Goal: Task Accomplishment & Management: Manage account settings

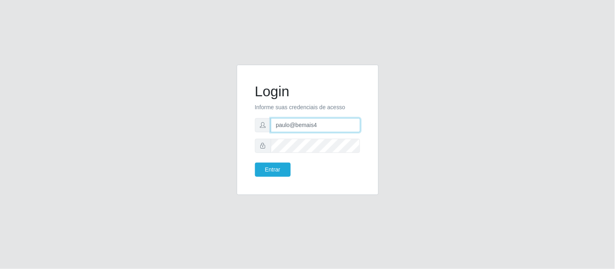
drag, startPoint x: 321, startPoint y: 127, endPoint x: 277, endPoint y: 128, distance: 43.8
click at [277, 128] on input "paulo@bemais4" at bounding box center [316, 125] width 90 height 14
type input "juliomarques@carone"
click at [255, 163] on button "Entrar" at bounding box center [273, 170] width 36 height 14
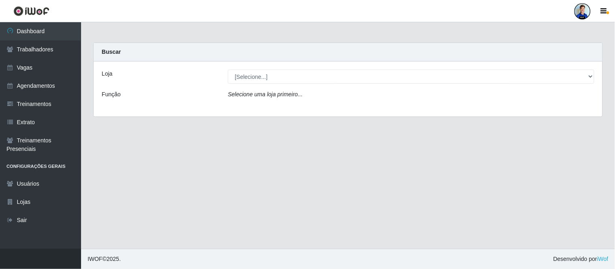
click at [469, 85] on div "Loja [Selecione...] Carone - Jardim Camburi Carone - Campo Grande Carone - Coqu…" at bounding box center [348, 89] width 509 height 55
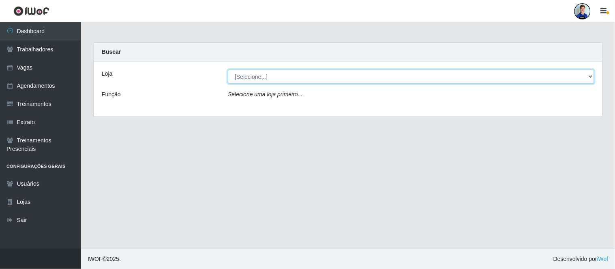
click at [463, 73] on select "[Selecione...] Carone - Jardim Camburi Carone - Campo Grande Carone - Coqueiral…" at bounding box center [411, 77] width 366 height 14
click at [228, 70] on select "[Selecione...] Carone - Jardim Camburi Carone - Campo Grande Carone - Coqueiral…" at bounding box center [411, 77] width 366 height 14
click at [284, 73] on select "[Selecione...] Carone - Jardim Camburi Carone - Campo Grande Carone - Coqueiral…" at bounding box center [411, 77] width 366 height 14
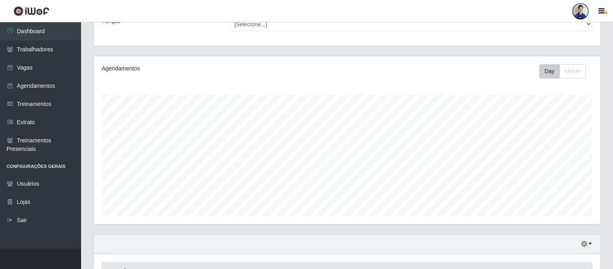
scroll to position [45, 0]
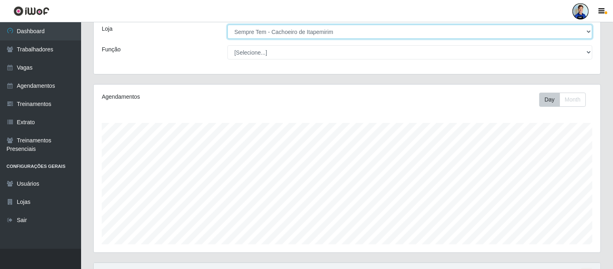
click at [278, 35] on select "[Selecione...] Carone - Jardim Camburi Carone - Campo Grande Carone - Coqueiral…" at bounding box center [409, 32] width 365 height 14
select select "509"
click at [227, 25] on select "[Selecione...] Carone - Jardim Camburi Carone - Campo Grande Carone - Coqueiral…" at bounding box center [409, 32] width 365 height 14
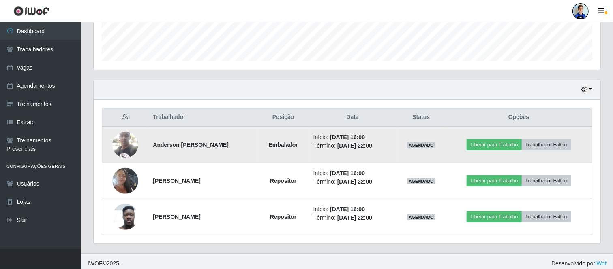
scroll to position [233, 0]
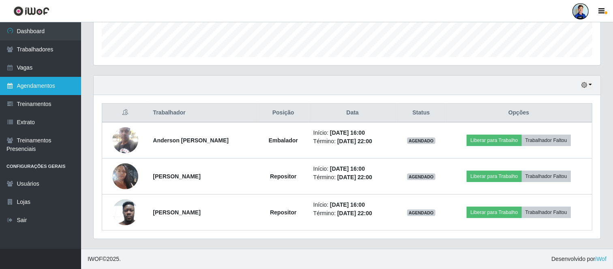
click at [38, 84] on link "Agendamentos" at bounding box center [40, 86] width 81 height 18
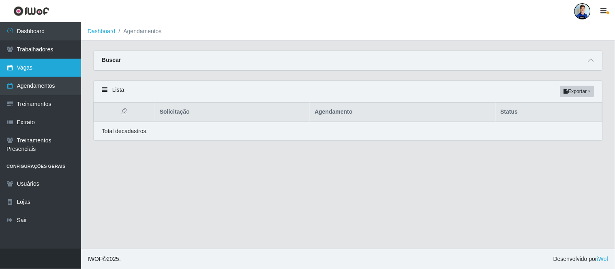
click at [23, 69] on link "Vagas" at bounding box center [40, 68] width 81 height 18
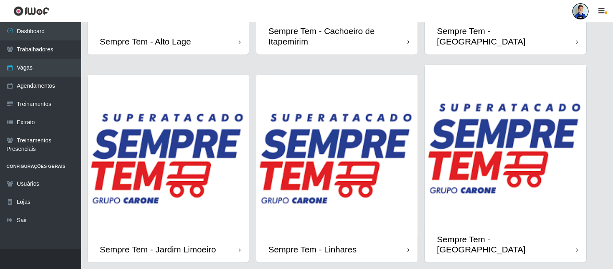
scroll to position [594, 0]
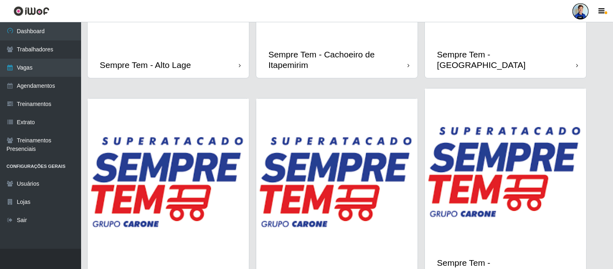
click at [503, 45] on div "Sempre Tem - [GEOGRAPHIC_DATA]" at bounding box center [505, 59] width 161 height 36
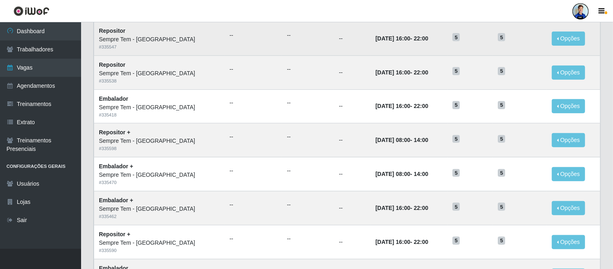
scroll to position [417, 0]
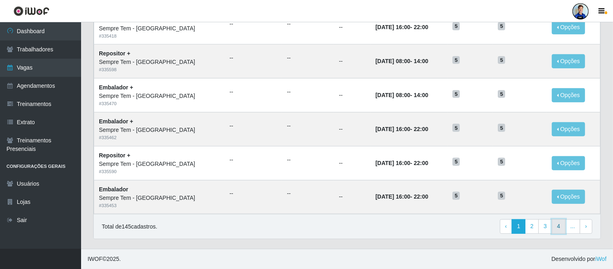
click at [558, 230] on link "4" at bounding box center [558, 227] width 14 height 15
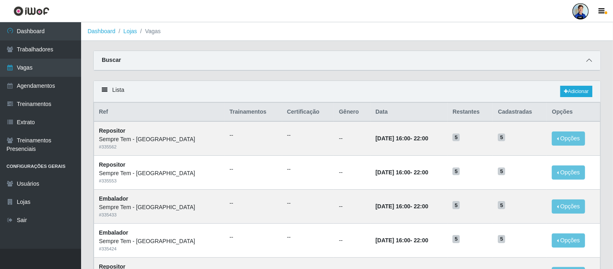
click at [588, 63] on icon at bounding box center [589, 61] width 6 height 6
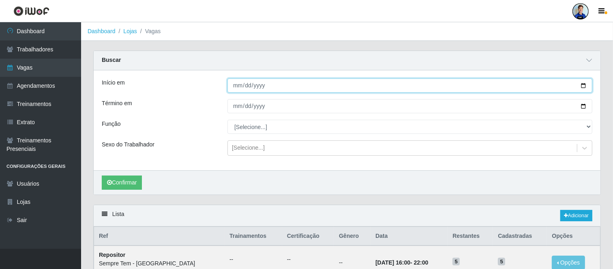
click at [234, 86] on input "Início em" at bounding box center [409, 86] width 365 height 14
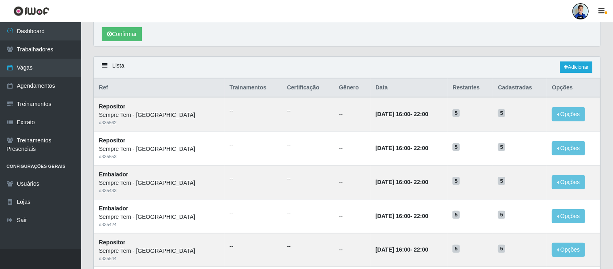
scroll to position [90, 0]
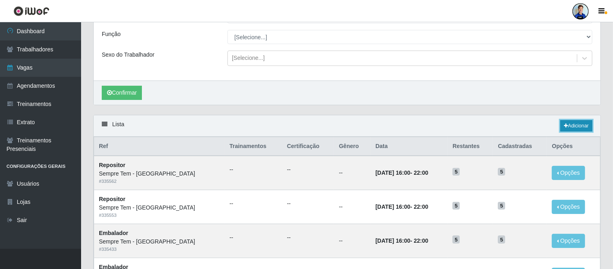
click at [566, 128] on link "Adicionar" at bounding box center [576, 125] width 32 height 11
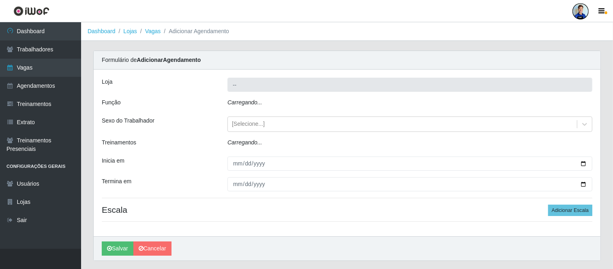
type input "Sempre Tem - [GEOGRAPHIC_DATA]"
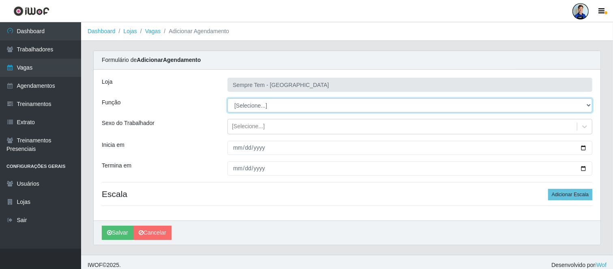
click at [243, 108] on select "[Selecione...] Embalador Embalador + Embalador ++ Repositor Repositor + Reposit…" at bounding box center [409, 105] width 365 height 14
select select "24"
click at [227, 98] on select "[Selecione...] Embalador Embalador + Embalador ++ Repositor Repositor + Reposit…" at bounding box center [409, 105] width 365 height 14
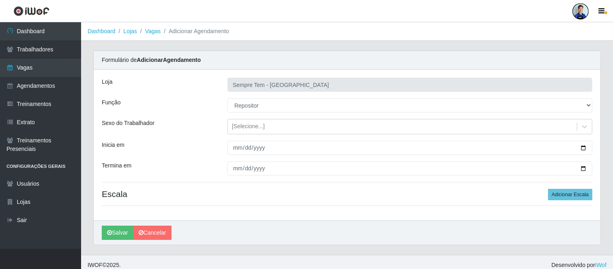
click at [222, 126] on div "[Selecione...]" at bounding box center [409, 126] width 377 height 15
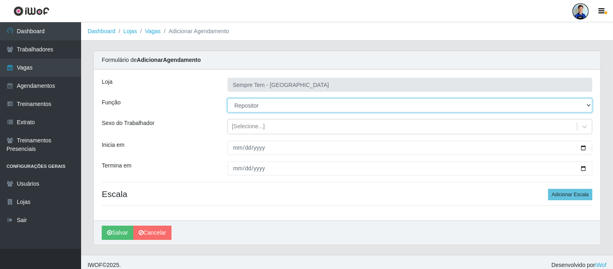
click at [247, 104] on select "[Selecione...] Embalador Embalador + Embalador ++ Repositor Repositor + Reposit…" at bounding box center [409, 105] width 365 height 14
click at [227, 98] on select "[Selecione...] Embalador Embalador + Embalador ++ Repositor Repositor + Reposit…" at bounding box center [409, 105] width 365 height 14
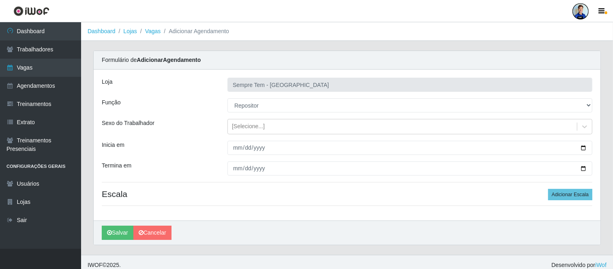
click at [203, 120] on div "Sexo do Trabalhador" at bounding box center [159, 126] width 126 height 15
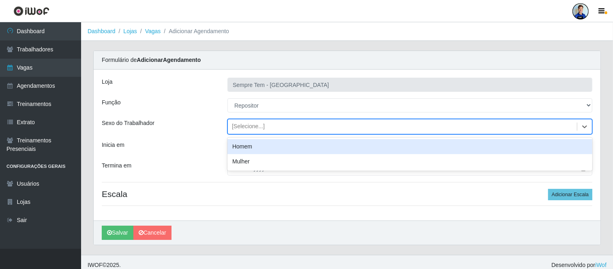
click at [241, 124] on div "[Selecione...]" at bounding box center [248, 127] width 33 height 9
click at [236, 125] on div "[Selecione...]" at bounding box center [248, 127] width 33 height 9
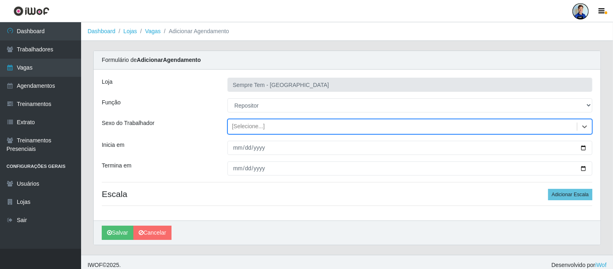
click at [208, 121] on div "Sexo do Trabalhador" at bounding box center [159, 126] width 126 height 15
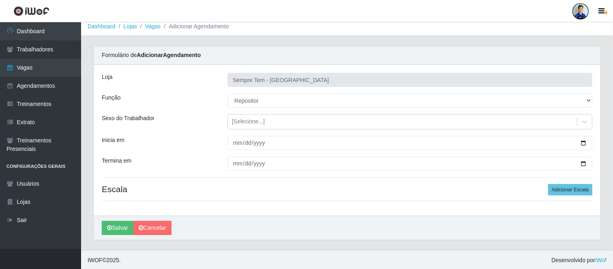
scroll to position [6, 0]
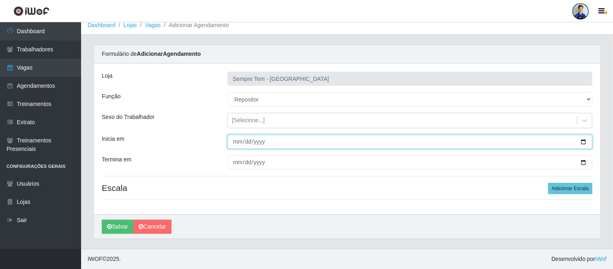
click at [235, 143] on input "Inicia em" at bounding box center [409, 142] width 365 height 14
type input "2025-09-12"
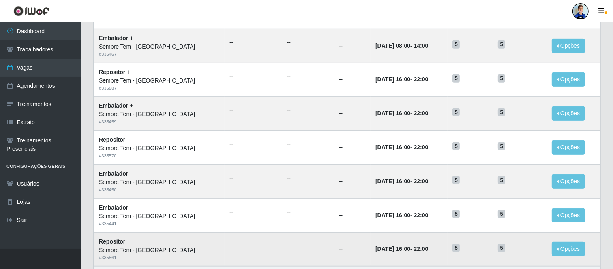
scroll to position [417, 0]
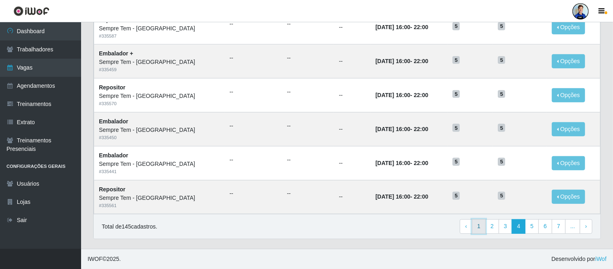
click at [479, 233] on link "1" at bounding box center [479, 227] width 14 height 15
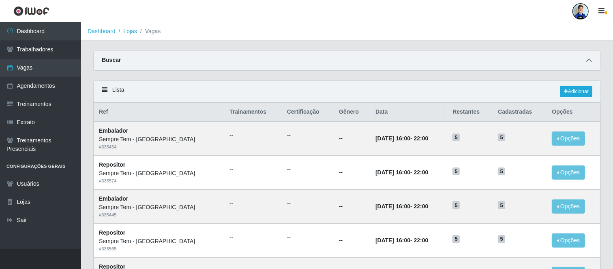
click at [586, 62] on icon at bounding box center [589, 61] width 6 height 6
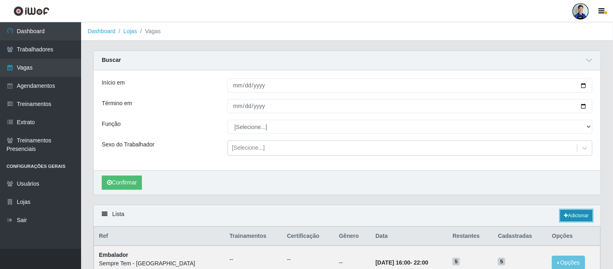
click at [568, 212] on link "Adicionar" at bounding box center [576, 215] width 32 height 11
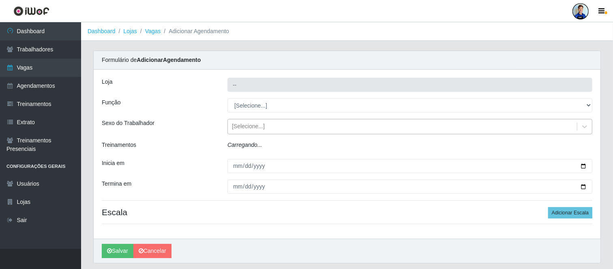
type input "Sempre Tem - [GEOGRAPHIC_DATA]"
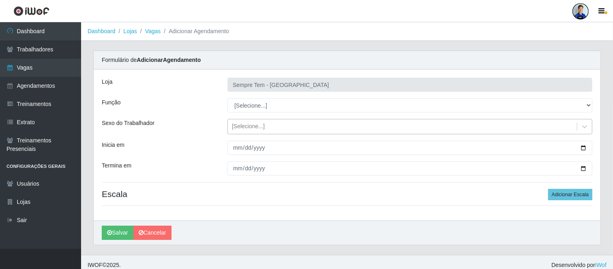
click at [250, 126] on div "[Selecione...]" at bounding box center [248, 127] width 33 height 9
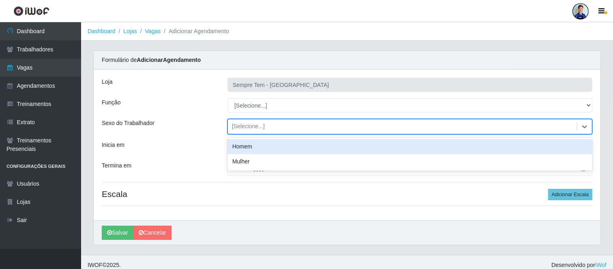
click at [250, 126] on div "[Selecione...]" at bounding box center [248, 127] width 33 height 9
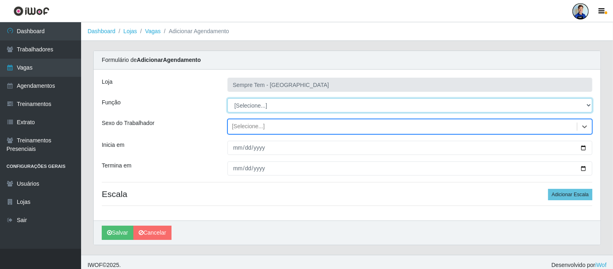
click at [252, 104] on select "[Selecione...] Embalador Embalador + Embalador ++ Repositor Repositor + Reposit…" at bounding box center [409, 105] width 365 height 14
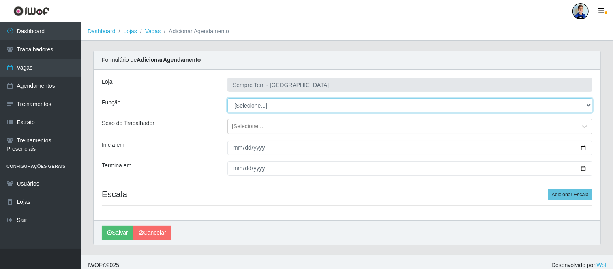
select select "24"
click at [227, 98] on select "[Selecione...] Embalador Embalador + Embalador ++ Repositor Repositor + Reposit…" at bounding box center [409, 105] width 365 height 14
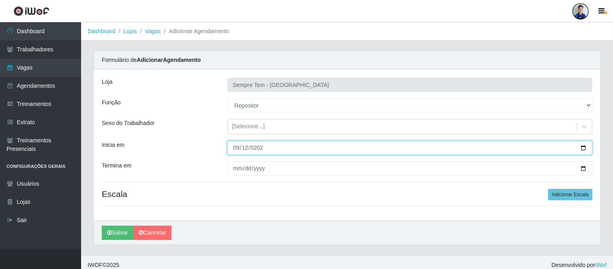
type input "2025-09-12"
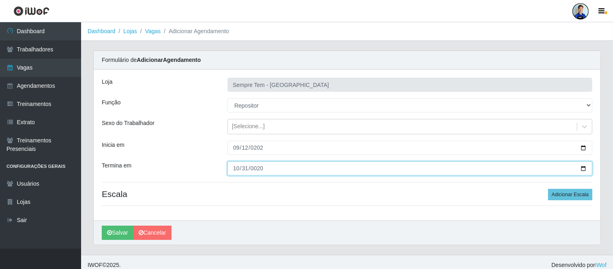
type input "0205-10-31"
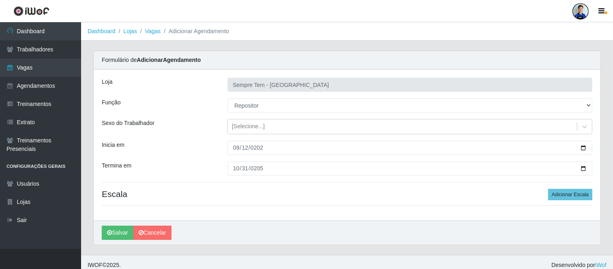
click at [576, 188] on div "Loja Sempre Tem - Jardim Camburi Função [Selecione...] Embalador Embalador + Em…" at bounding box center [347, 145] width 507 height 151
click at [578, 195] on button "Adicionar Escala" at bounding box center [570, 194] width 44 height 11
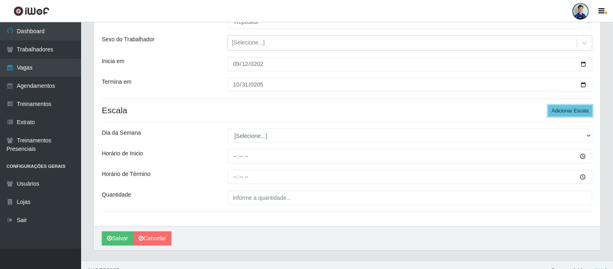
scroll to position [90, 0]
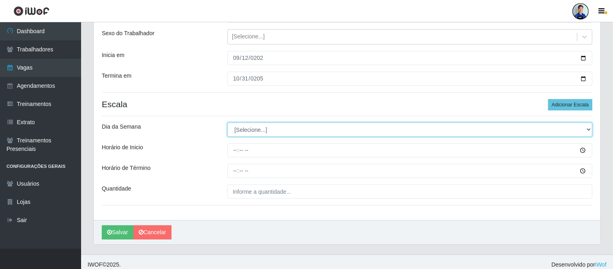
click at [240, 135] on select "[Selecione...] Segunda Terça Quarta Quinta Sexta Sábado Domingo" at bounding box center [409, 130] width 365 height 14
click at [242, 133] on select "[Selecione...] Segunda Terça Quarta Quinta Sexta Sábado Domingo" at bounding box center [409, 130] width 365 height 14
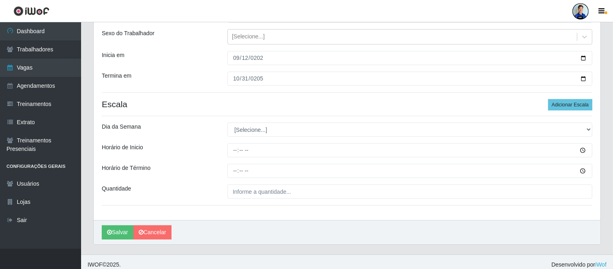
click at [199, 123] on div "Dia da Semana" at bounding box center [159, 130] width 126 height 14
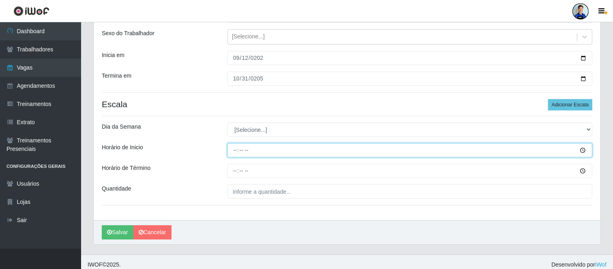
click at [236, 151] on input "Horário de Inicio" at bounding box center [409, 150] width 365 height 14
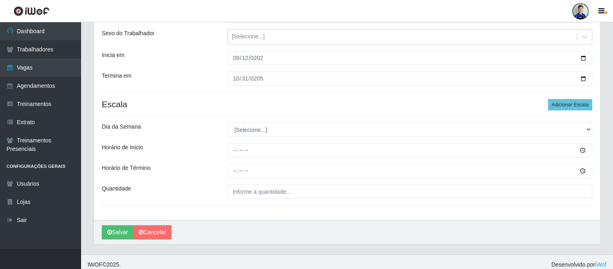
click at [201, 135] on div "Dia da Semana" at bounding box center [159, 130] width 126 height 14
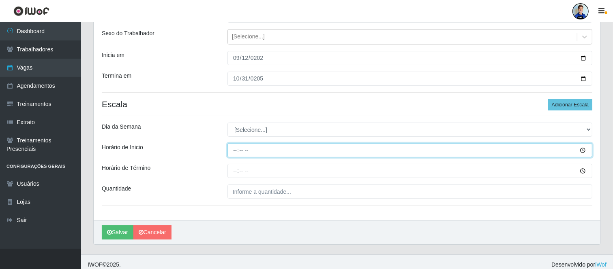
click at [235, 152] on input "Horário de Inicio" at bounding box center [409, 150] width 365 height 14
type input "16:00"
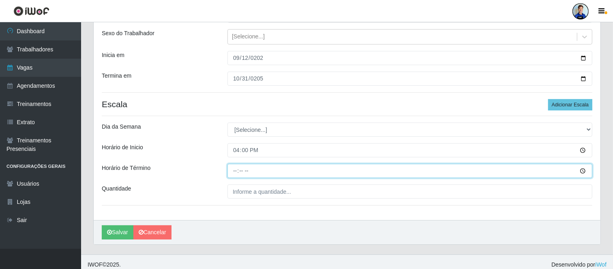
type input "22:00"
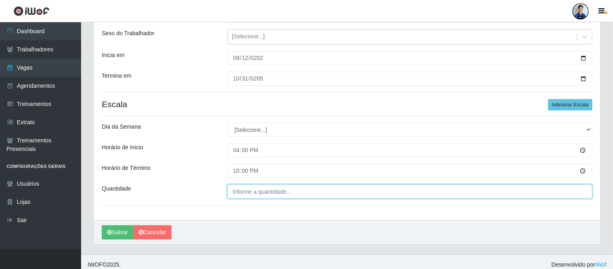
type input "___"
type input "3__"
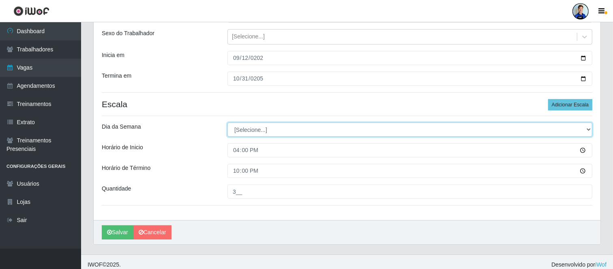
click at [306, 132] on select "[Selecione...] Segunda Terça Quarta Quinta Sexta Sábado Domingo" at bounding box center [409, 130] width 365 height 14
select select "1"
click at [227, 123] on select "[Selecione...] Segunda Terça Quarta Quinta Sexta Sábado Domingo" at bounding box center [409, 130] width 365 height 14
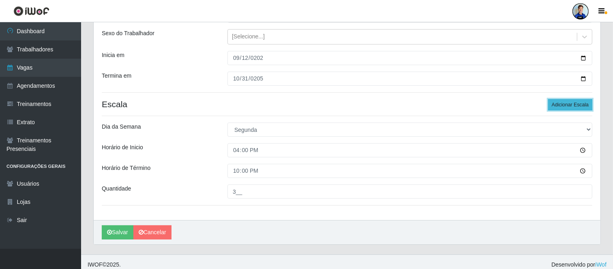
click at [560, 105] on button "Adicionar Escala" at bounding box center [570, 104] width 44 height 11
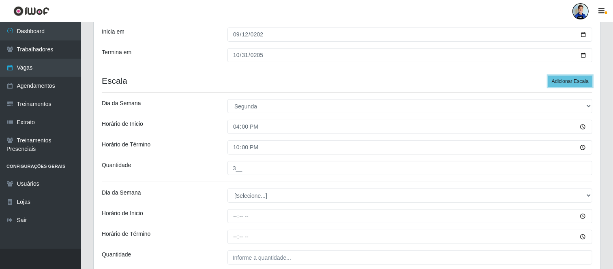
scroll to position [135, 0]
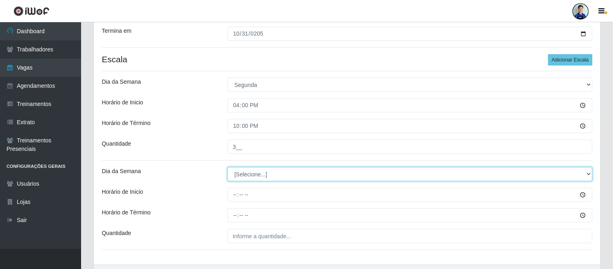
click at [272, 174] on select "[Selecione...] Segunda Terça Quarta Quinta Sexta Sábado Domingo" at bounding box center [409, 174] width 365 height 14
select select "2"
click at [227, 167] on select "[Selecione...] Segunda Terça Quarta Quinta Sexta Sábado Domingo" at bounding box center [409, 174] width 365 height 14
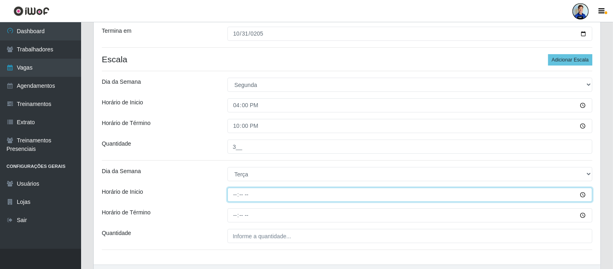
type input "16:00"
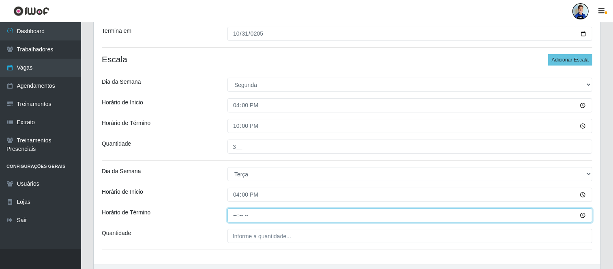
type input "22:00"
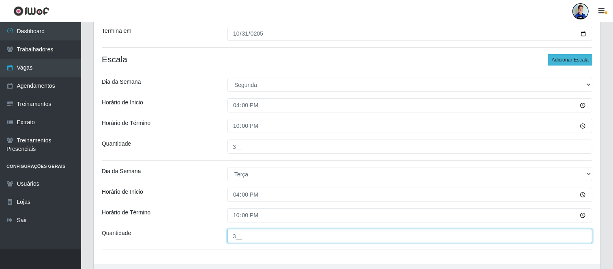
type input "3__"
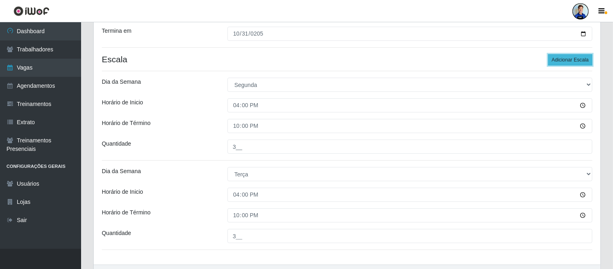
click at [576, 60] on button "Adicionar Escala" at bounding box center [570, 59] width 44 height 11
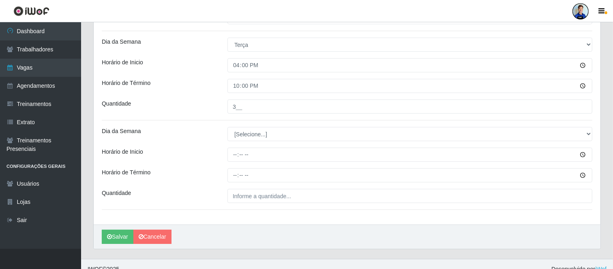
scroll to position [270, 0]
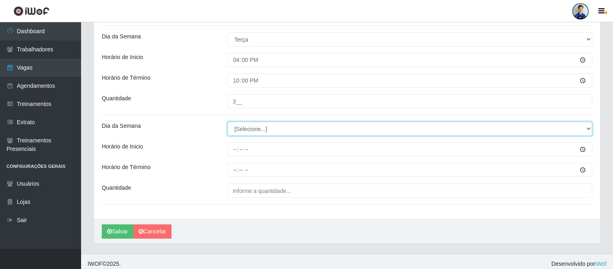
click at [256, 128] on select "[Selecione...] Segunda Terça Quarta Quinta Sexta Sábado Domingo" at bounding box center [409, 129] width 365 height 14
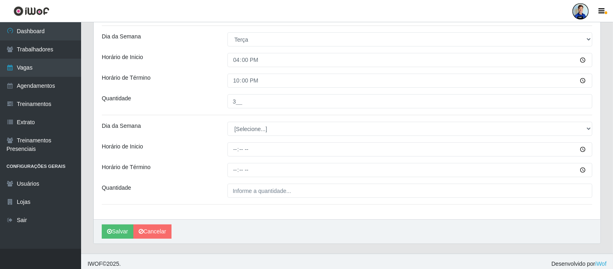
click at [205, 135] on div "Dia da Semana" at bounding box center [159, 129] width 126 height 14
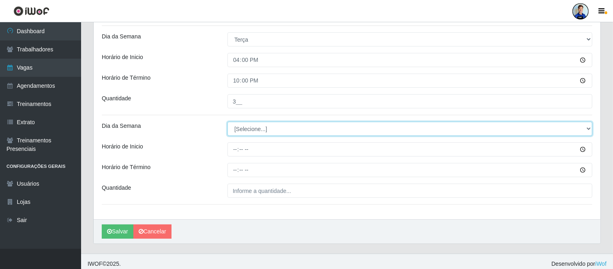
click at [239, 135] on select "[Selecione...] Segunda Terça Quarta Quinta Sexta Sábado Domingo" at bounding box center [409, 129] width 365 height 14
select select "3"
click at [227, 122] on select "[Selecione...] Segunda Terça Quarta Quinta Sexta Sábado Domingo" at bounding box center [409, 129] width 365 height 14
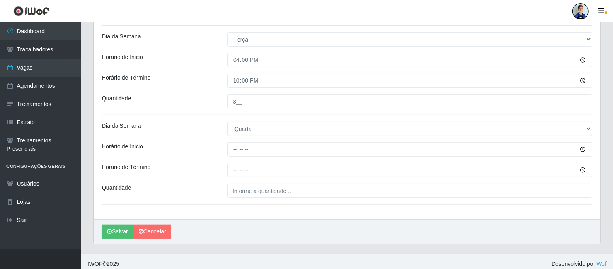
click at [214, 161] on div "Loja Sempre Tem - Jardim Camburi Função [Selecione...] Embalador Embalador + Em…" at bounding box center [347, 10] width 507 height 420
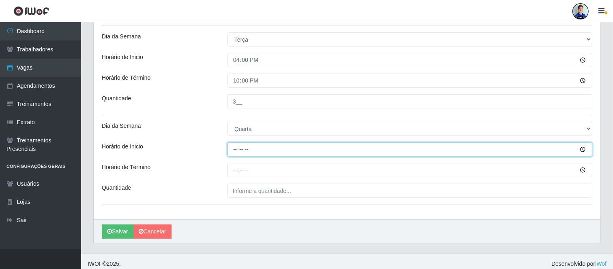
click at [237, 148] on input "Horário de Inicio" at bounding box center [409, 150] width 365 height 14
type input "16:00"
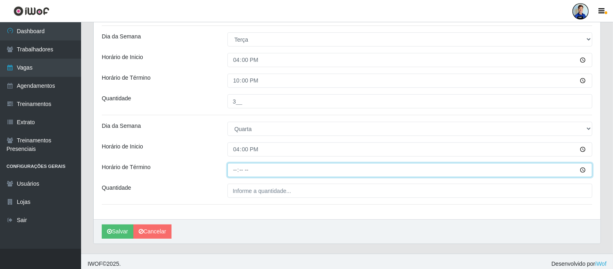
type input "22:00"
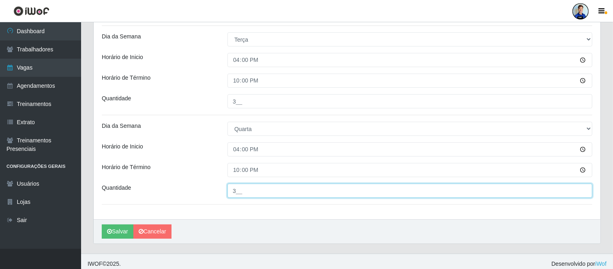
type input "3__"
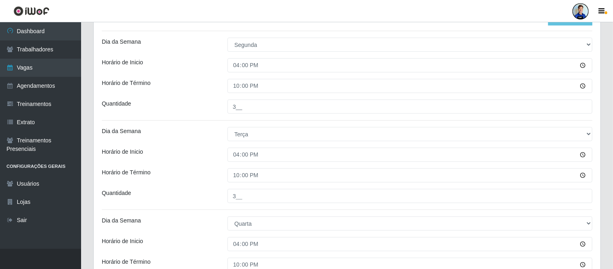
scroll to position [135, 0]
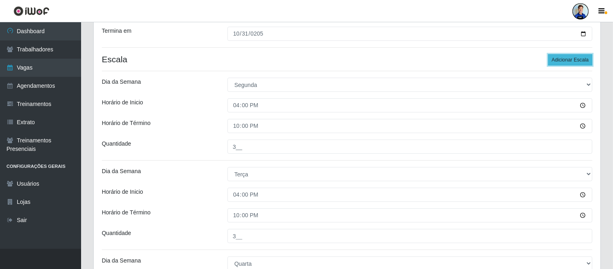
click at [561, 59] on button "Adicionar Escala" at bounding box center [570, 59] width 44 height 11
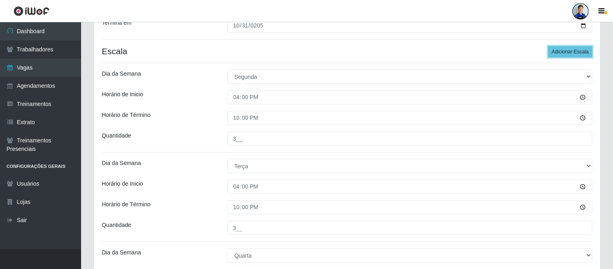
scroll to position [139, 0]
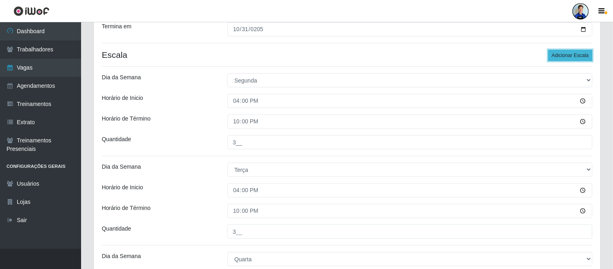
click at [572, 50] on button "Adicionar Escala" at bounding box center [570, 55] width 44 height 11
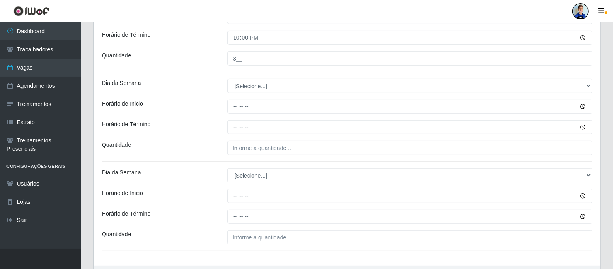
scroll to position [410, 0]
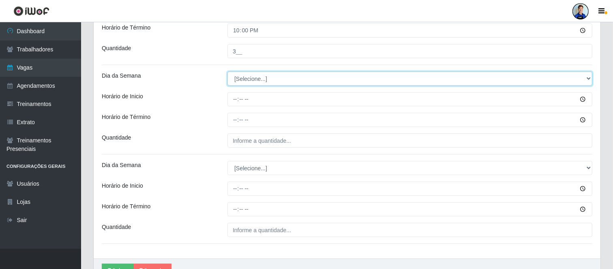
click at [250, 79] on select "[Selecione...] Segunda Terça Quarta Quinta Sexta Sábado Domingo" at bounding box center [409, 79] width 365 height 14
select select "4"
click at [227, 72] on select "[Selecione...] Segunda Terça Quarta Quinta Sexta Sábado Domingo" at bounding box center [409, 79] width 365 height 14
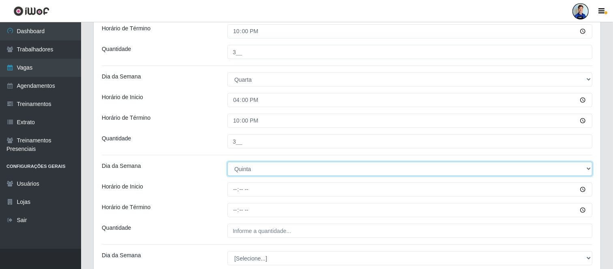
scroll to position [365, 0]
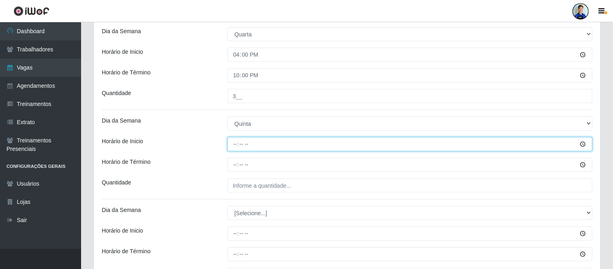
click at [234, 140] on input "Horário de Inicio" at bounding box center [409, 144] width 365 height 14
type input "16:00"
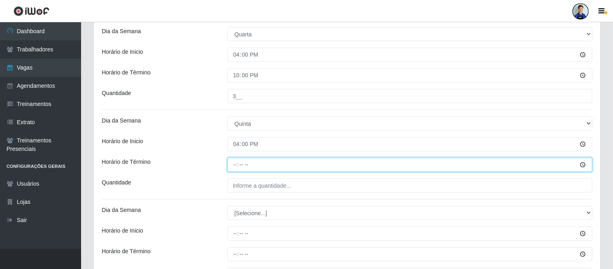
type input "22:00"
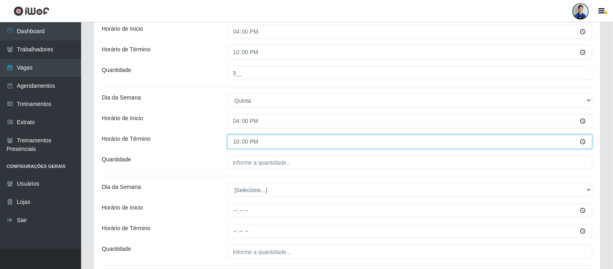
scroll to position [410, 0]
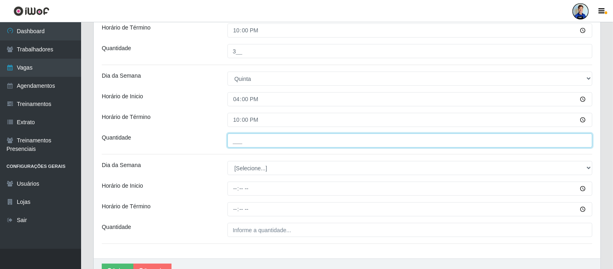
click at [250, 143] on input "___" at bounding box center [409, 141] width 365 height 14
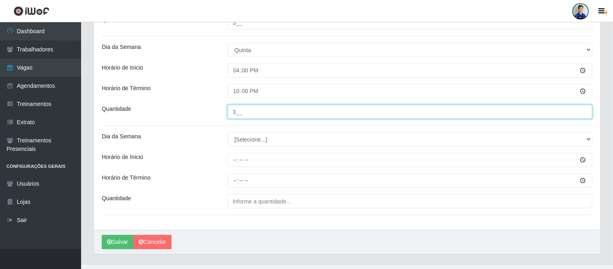
scroll to position [454, 0]
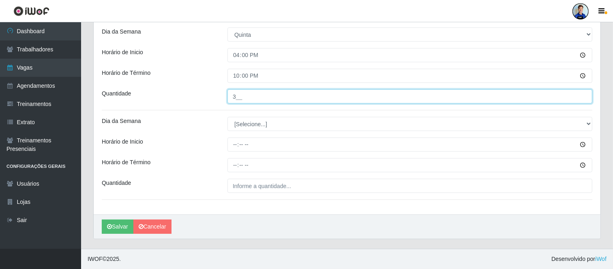
type input "3__"
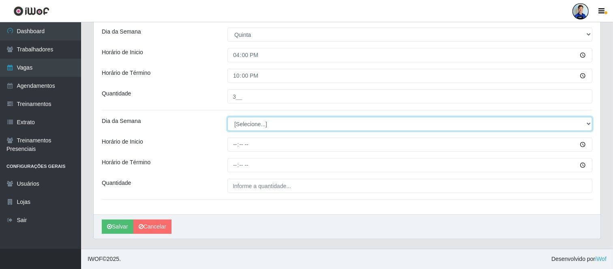
click at [250, 124] on select "[Selecione...] Segunda Terça Quarta Quinta Sexta Sábado Domingo" at bounding box center [409, 124] width 365 height 14
select select "5"
click at [227, 117] on select "[Selecione...] Segunda Terça Quarta Quinta Sexta Sábado Domingo" at bounding box center [409, 124] width 365 height 14
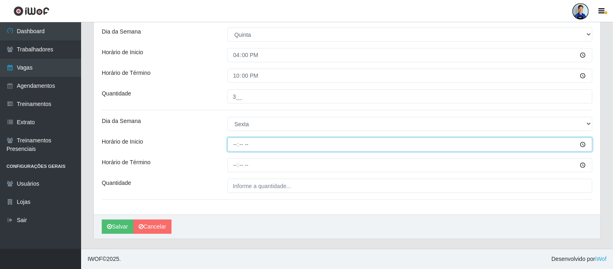
click at [232, 147] on input "Horário de Inicio" at bounding box center [409, 145] width 365 height 14
type input "16:00"
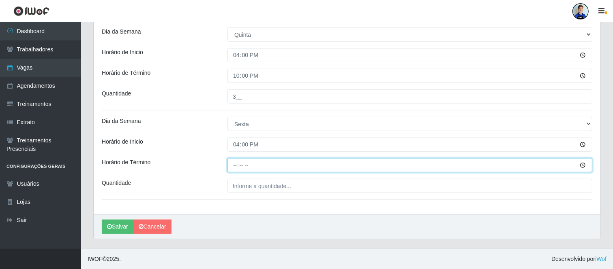
type input "22:00"
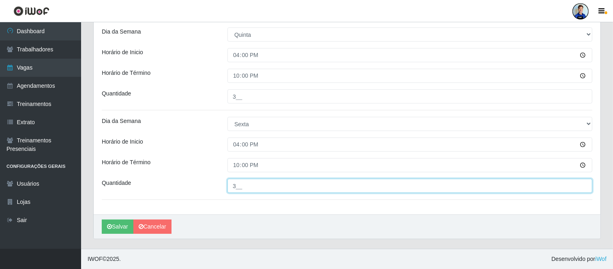
type input "3__"
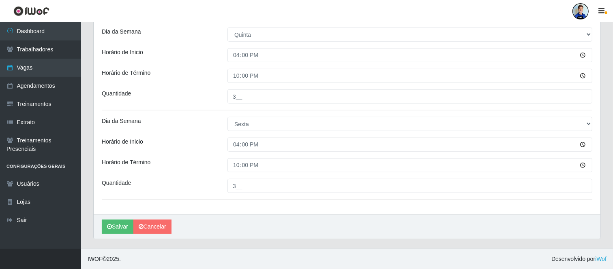
click at [117, 230] on button "Salvar" at bounding box center [118, 227] width 32 height 14
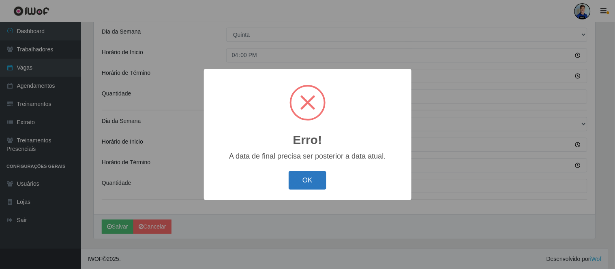
click at [323, 181] on button "OK" at bounding box center [308, 180] width 38 height 19
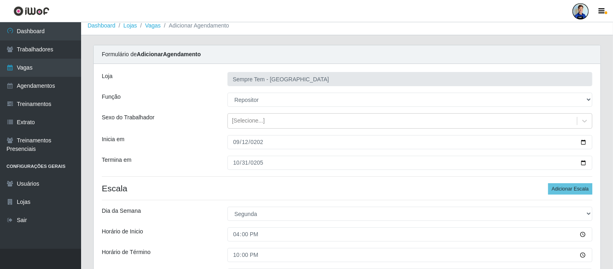
scroll to position [0, 0]
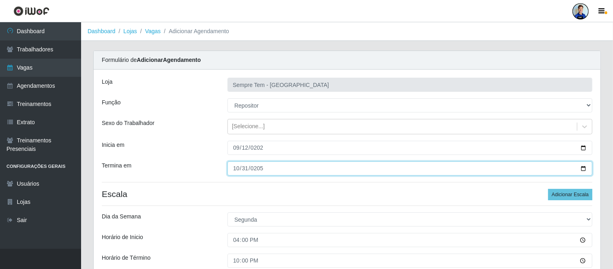
click at [261, 168] on input "0205-10-31" at bounding box center [409, 169] width 365 height 14
type input "2025-10-31"
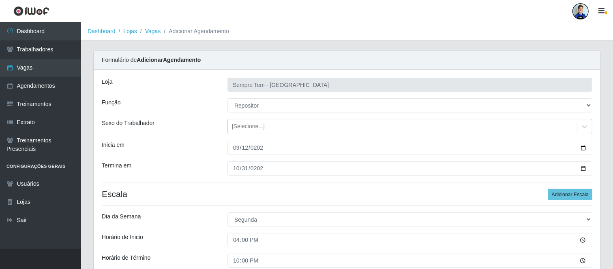
click at [187, 148] on div "Inicia em" at bounding box center [159, 148] width 126 height 14
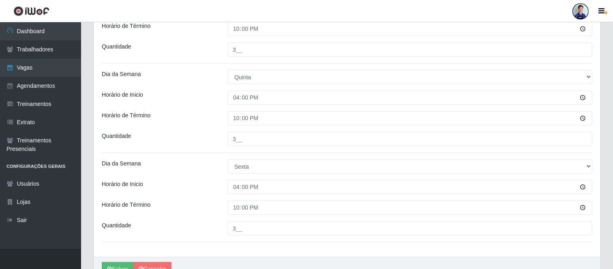
scroll to position [454, 0]
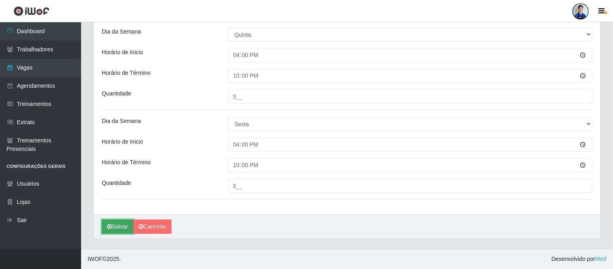
click at [124, 225] on button "Salvar" at bounding box center [118, 227] width 32 height 14
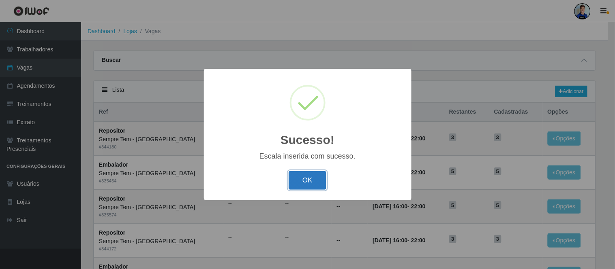
click at [303, 181] on button "OK" at bounding box center [308, 180] width 38 height 19
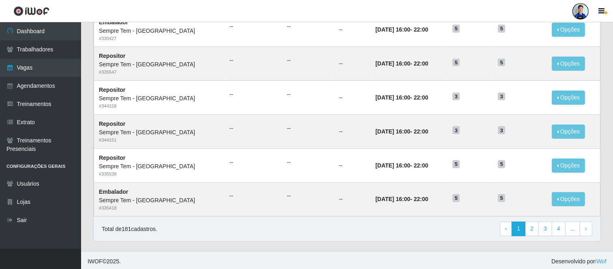
scroll to position [417, 0]
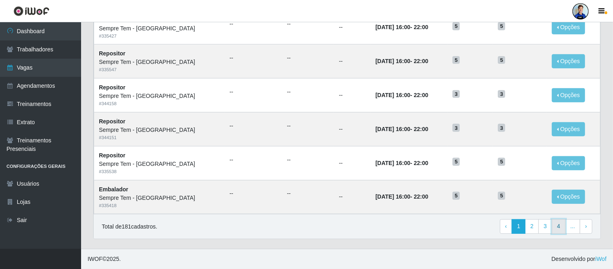
click at [556, 229] on link "4" at bounding box center [558, 227] width 14 height 15
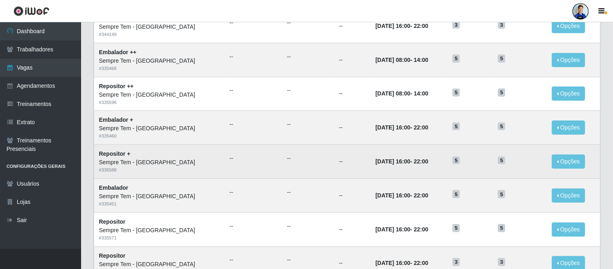
scroll to position [417, 0]
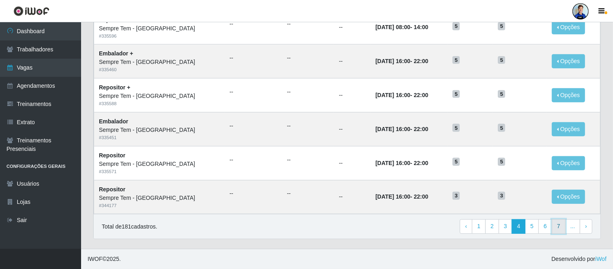
click at [558, 229] on link "7" at bounding box center [558, 227] width 14 height 15
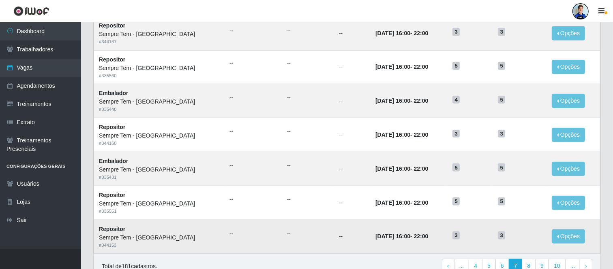
scroll to position [417, 0]
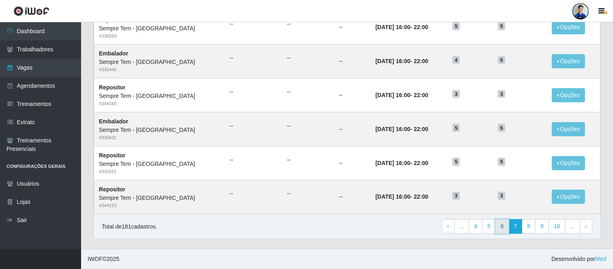
click at [501, 228] on link "6" at bounding box center [502, 227] width 14 height 15
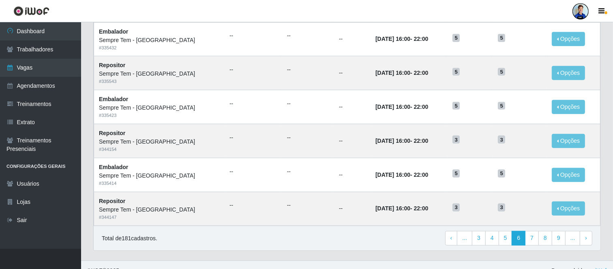
scroll to position [417, 0]
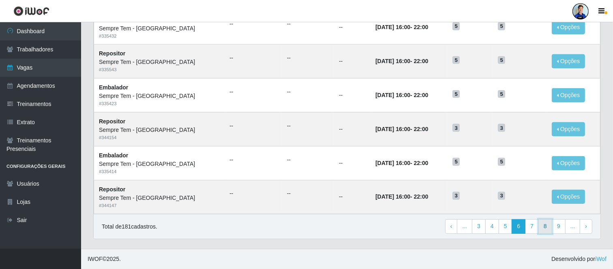
click at [541, 230] on link "8" at bounding box center [545, 227] width 14 height 15
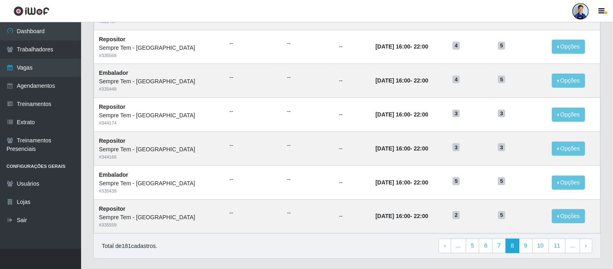
scroll to position [405, 0]
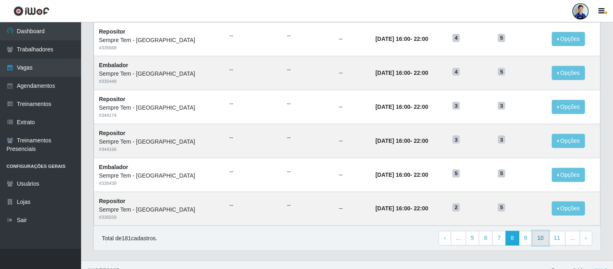
click at [543, 236] on link "10" at bounding box center [540, 238] width 17 height 15
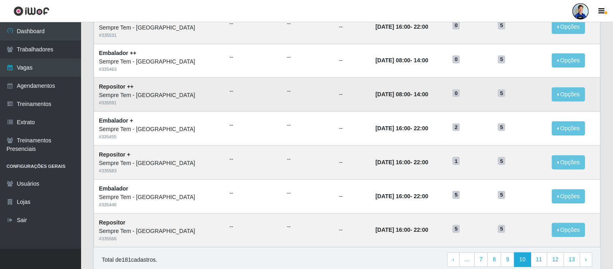
scroll to position [417, 0]
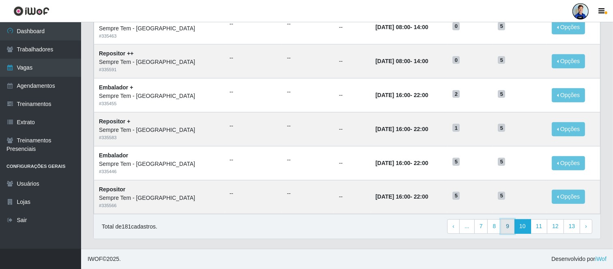
click at [509, 227] on link "9" at bounding box center [507, 227] width 14 height 15
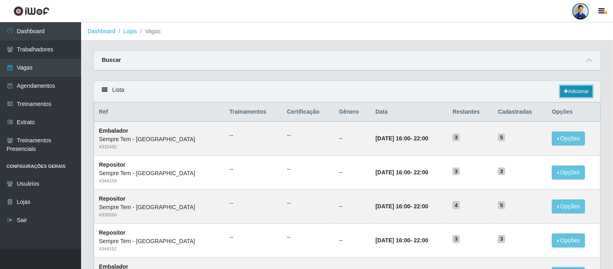
click at [580, 88] on link "Adicionar" at bounding box center [576, 91] width 32 height 11
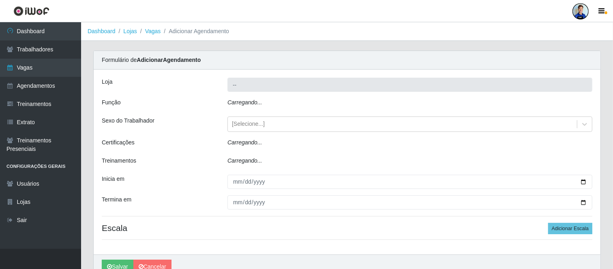
type input "Sempre Tem - [GEOGRAPHIC_DATA]"
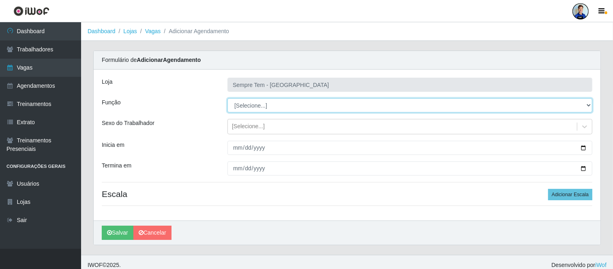
click at [271, 105] on select "[Selecione...] Embalador Embalador + Embalador ++ Repositor Repositor + Reposit…" at bounding box center [409, 105] width 365 height 14
select select "82"
click at [227, 98] on select "[Selecione...] Embalador Embalador + Embalador ++ Repositor Repositor + Reposit…" at bounding box center [409, 105] width 365 height 14
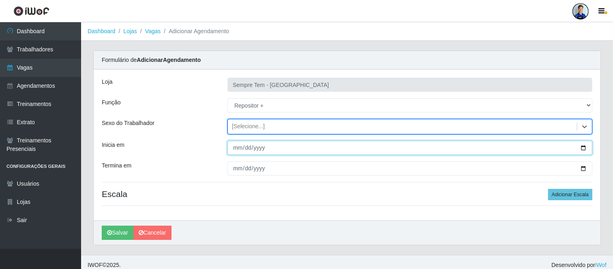
click at [235, 154] on input "Inicia em" at bounding box center [409, 148] width 365 height 14
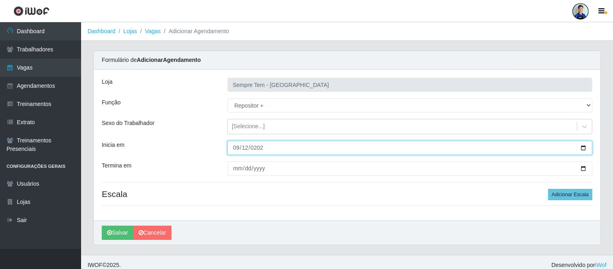
type input "2025-09-12"
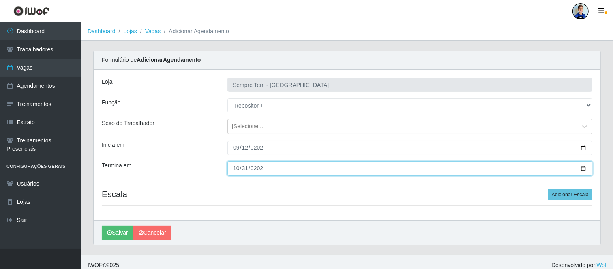
type input "2025-10-31"
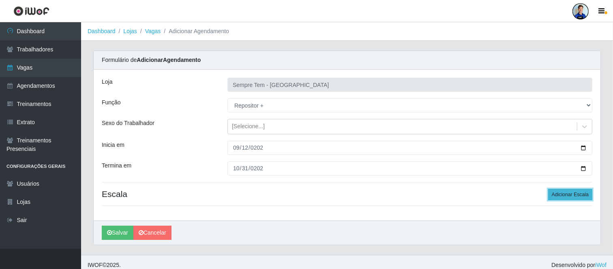
click at [573, 199] on button "Adicionar Escala" at bounding box center [570, 194] width 44 height 11
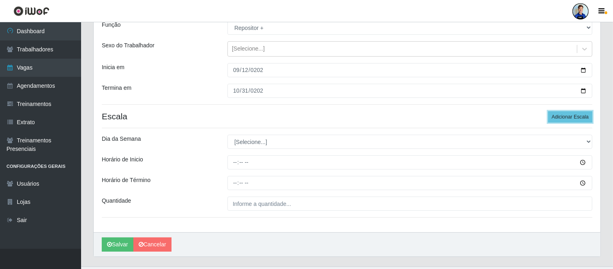
scroll to position [90, 0]
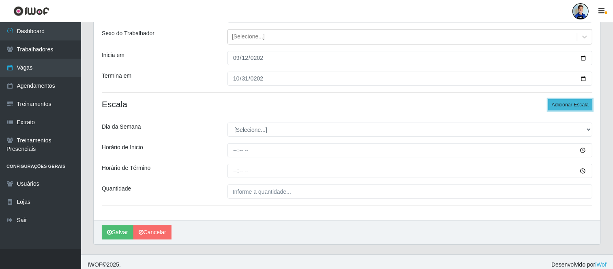
click at [562, 103] on button "Adicionar Escala" at bounding box center [570, 104] width 44 height 11
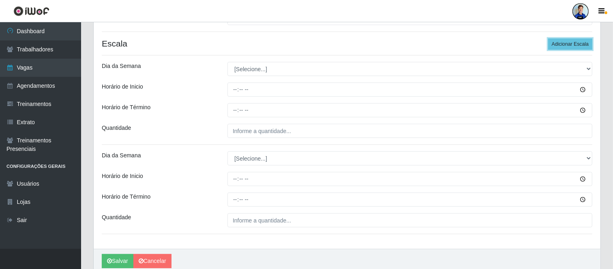
scroll to position [135, 0]
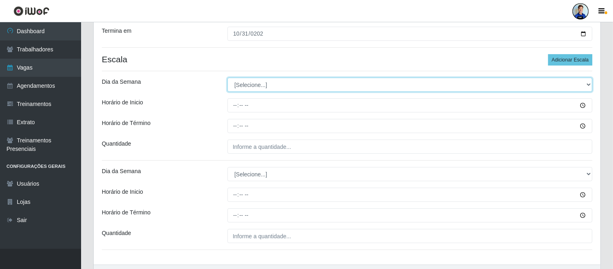
click at [257, 85] on select "[Selecione...] Segunda Terça Quarta Quinta Sexta Sábado Domingo" at bounding box center [409, 85] width 365 height 14
drag, startPoint x: 257, startPoint y: 85, endPoint x: 241, endPoint y: 79, distance: 17.3
click at [241, 79] on select "[Selecione...] Segunda Terça Quarta Quinta Sexta Sábado Domingo" at bounding box center [409, 85] width 365 height 14
select select "6"
click at [227, 78] on select "[Selecione...] Segunda Terça Quarta Quinta Sexta Sábado Domingo" at bounding box center [409, 85] width 365 height 14
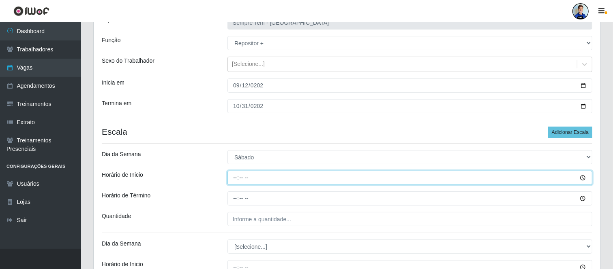
scroll to position [45, 0]
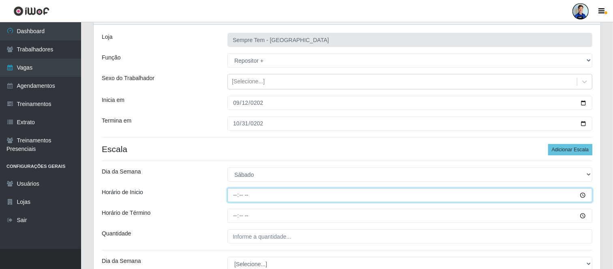
type input "16:00"
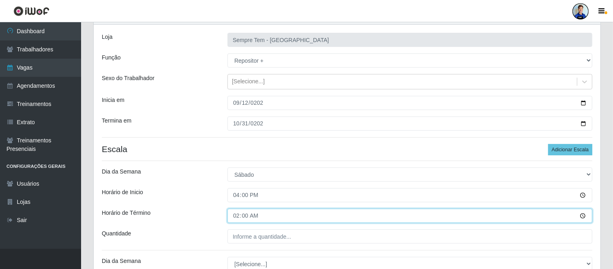
type input "22:00"
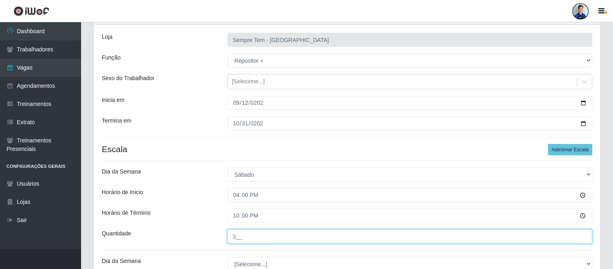
type input "3__"
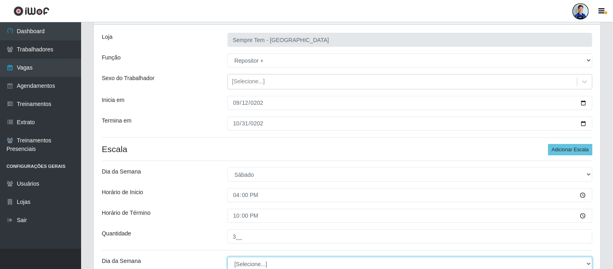
scroll to position [47, 0]
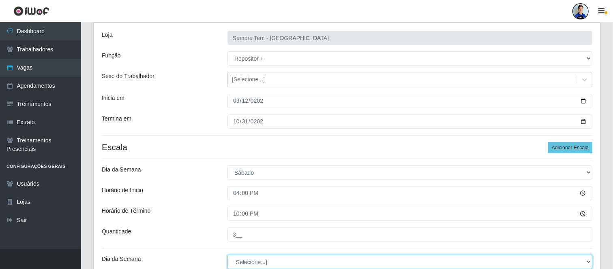
select select "0"
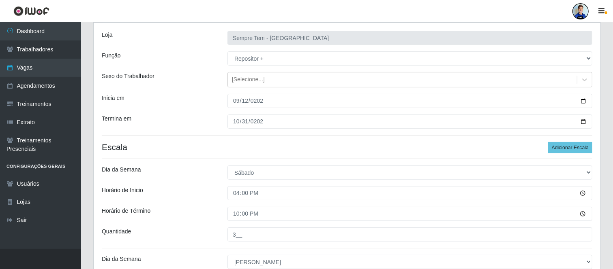
click at [203, 139] on div "Loja Sempre Tem - Jardim Camburi Função [Selecione...] Embalador Embalador + Em…" at bounding box center [347, 188] width 507 height 330
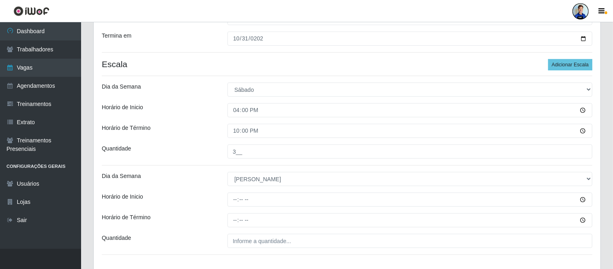
scroll to position [182, 0]
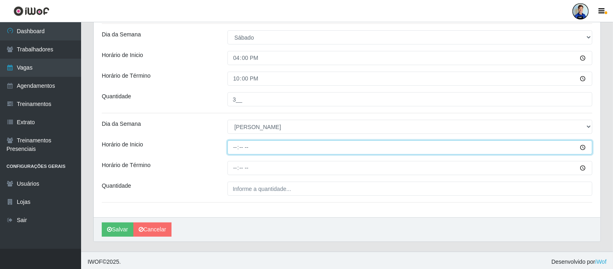
click at [234, 148] on input "Horário de Inicio" at bounding box center [409, 148] width 365 height 14
type input "08:00"
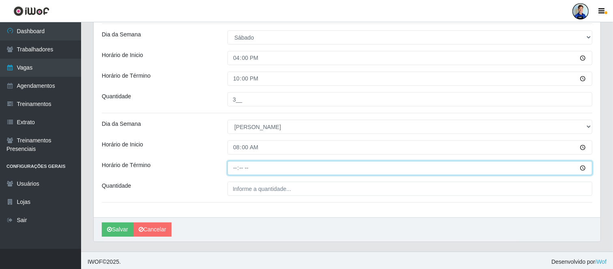
type input "14:00"
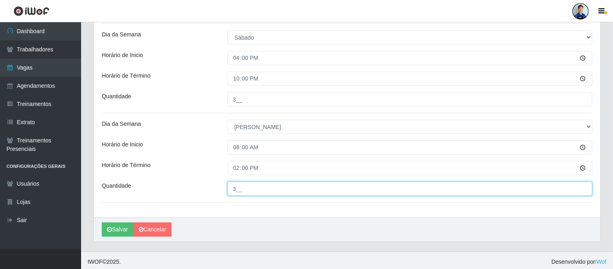
type input "3__"
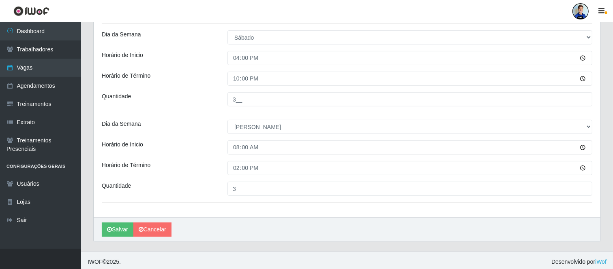
click at [203, 158] on div "Loja Sempre Tem - Jardim Camburi Função [Selecione...] Embalador Embalador + Em…" at bounding box center [347, 52] width 507 height 330
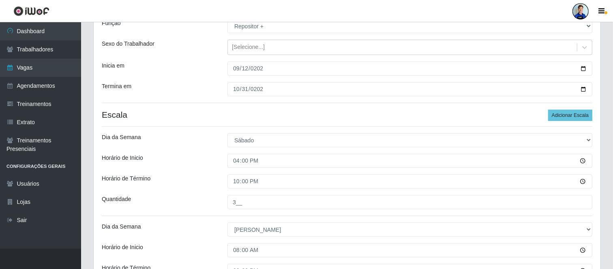
scroll to position [185, 0]
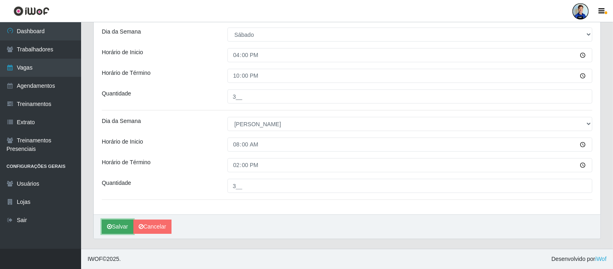
click at [122, 221] on button "Salvar" at bounding box center [118, 227] width 32 height 14
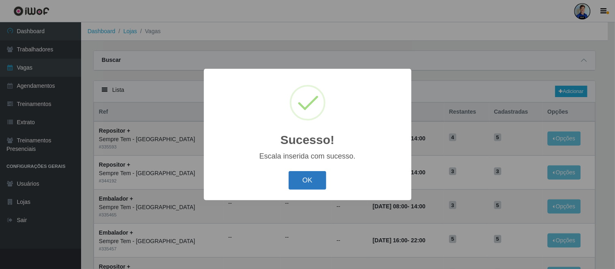
click at [306, 188] on button "OK" at bounding box center [308, 180] width 38 height 19
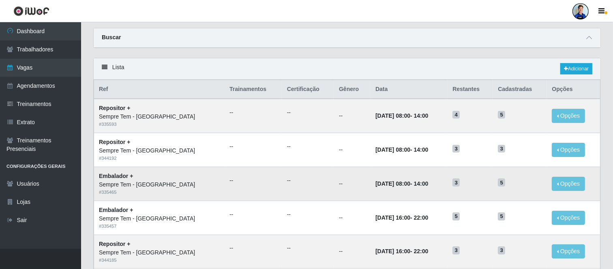
scroll to position [45, 0]
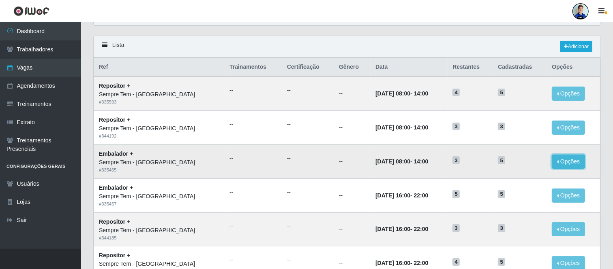
click at [566, 161] on button "Opções" at bounding box center [567, 162] width 33 height 14
click at [513, 163] on link "Editar" at bounding box center [505, 163] width 23 height 6
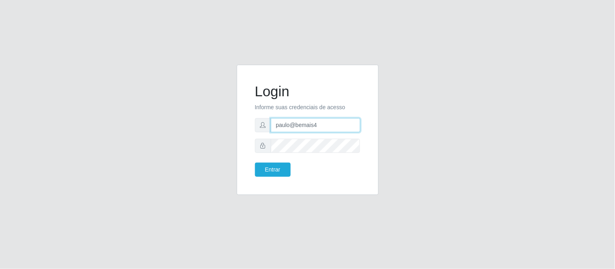
drag, startPoint x: 322, startPoint y: 122, endPoint x: 247, endPoint y: 120, distance: 74.6
click at [247, 120] on div "Login Informe suas credenciais de acesso paulo@bemais4 Entrar" at bounding box center [308, 130] width 122 height 110
type input "juliomarques@queiroz"
click at [255, 163] on button "Entrar" at bounding box center [273, 170] width 36 height 14
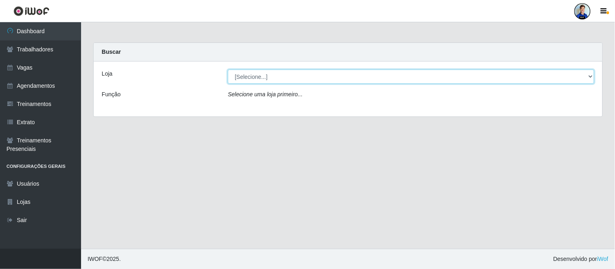
click at [504, 77] on select "[Selecione...] Hiper Queiroz - [GEOGRAPHIC_DATA] Hiper Queiroz - Boa Vista Hipe…" at bounding box center [411, 77] width 366 height 14
click at [228, 70] on select "[Selecione...] Hiper Queiroz - [GEOGRAPHIC_DATA] Hiper Queiroz - Boa Vista Hipe…" at bounding box center [411, 77] width 366 height 14
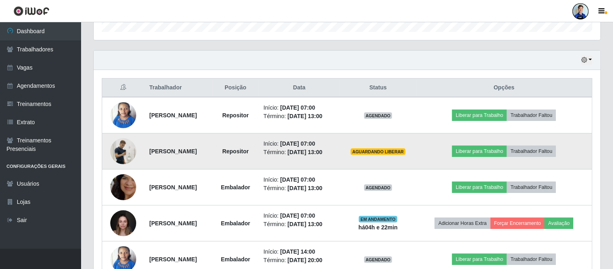
scroll to position [242, 0]
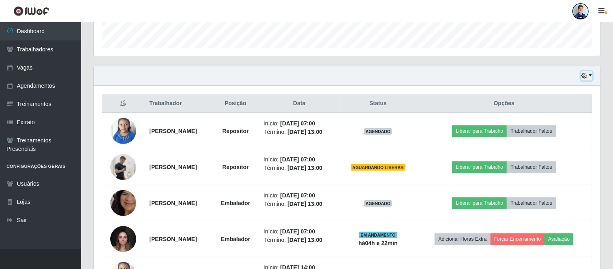
click at [588, 78] on button "button" at bounding box center [586, 75] width 11 height 9
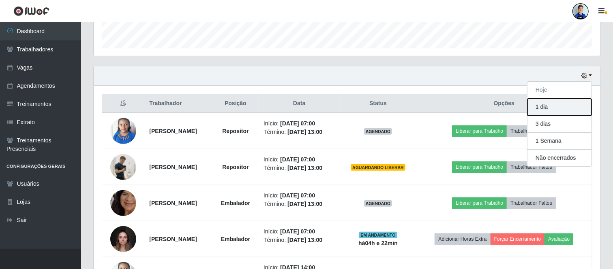
click at [547, 110] on button "1 dia" at bounding box center [559, 107] width 64 height 17
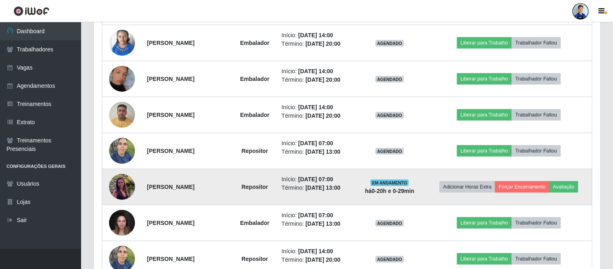
scroll to position [459, 0]
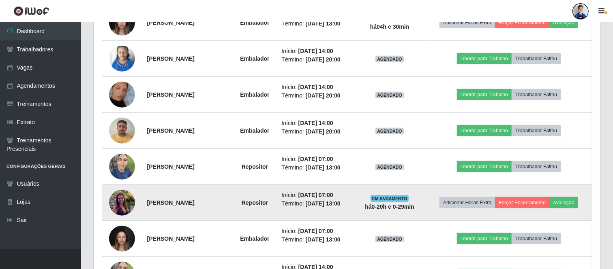
drag, startPoint x: 143, startPoint y: 200, endPoint x: 216, endPoint y: 212, distance: 74.7
click at [216, 212] on td "[PERSON_NAME]" at bounding box center [187, 203] width 91 height 36
copy strong "[PERSON_NAME]"
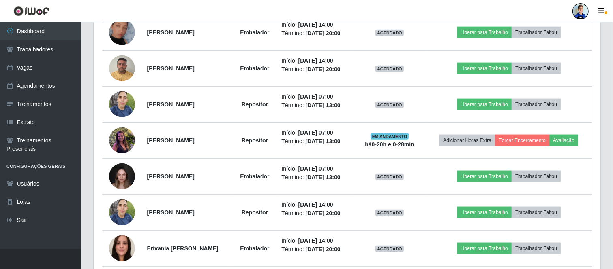
scroll to position [524, 0]
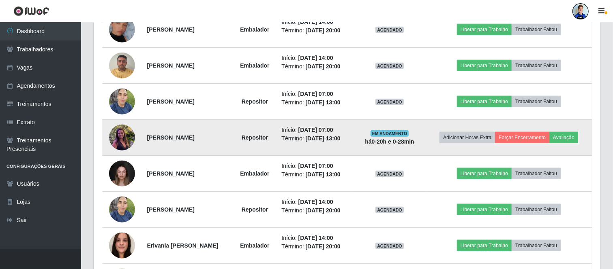
drag, startPoint x: 314, startPoint y: 130, endPoint x: 363, endPoint y: 126, distance: 49.1
click at [348, 126] on li "Início: [DATE] 07:00" at bounding box center [314, 130] width 67 height 9
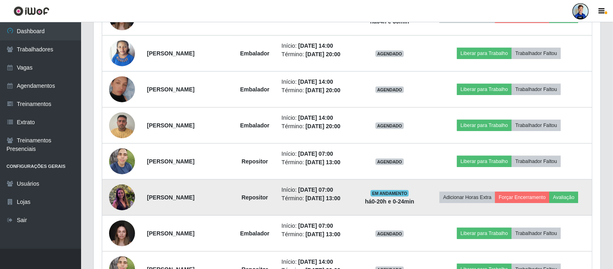
scroll to position [480, 0]
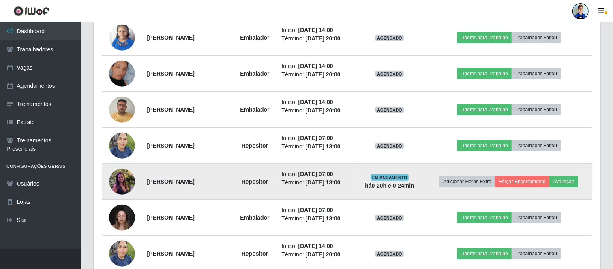
click at [311, 175] on li "Início: [DATE] 07:00" at bounding box center [314, 174] width 67 height 9
drag, startPoint x: 349, startPoint y: 173, endPoint x: 371, endPoint y: 185, distance: 24.7
click at [348, 185] on ul "Início: [DATE] 07:00 Término: [DATE] 13:00" at bounding box center [314, 178] width 67 height 17
click at [340, 184] on time "[DATE] 13:00" at bounding box center [323, 183] width 35 height 6
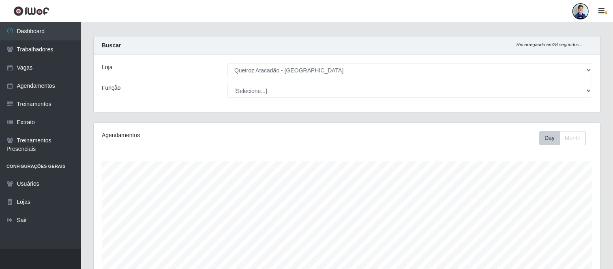
scroll to position [0, 0]
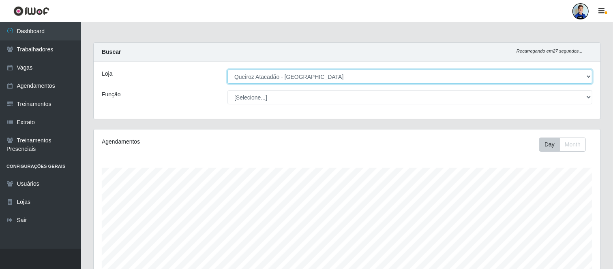
click at [589, 78] on select "[Selecione...] Hiper Queiroz - [GEOGRAPHIC_DATA] Hiper Queiroz - Boa Vista Hipe…" at bounding box center [409, 77] width 365 height 14
click at [569, 77] on select "[Selecione...] Hiper Queiroz - [GEOGRAPHIC_DATA] Hiper Queiroz - Boa Vista Hipe…" at bounding box center [409, 77] width 365 height 14
select select "516"
click at [227, 70] on select "[Selecione...] Hiper Queiroz - [GEOGRAPHIC_DATA] Hiper Queiroz - Boa Vista Hipe…" at bounding box center [409, 77] width 365 height 14
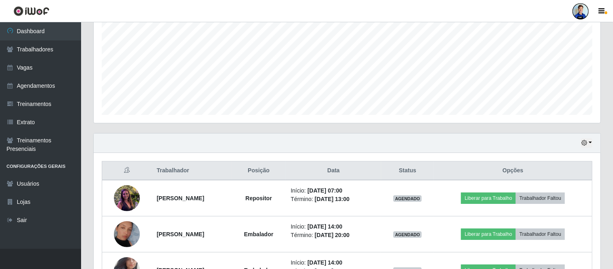
scroll to position [233, 0]
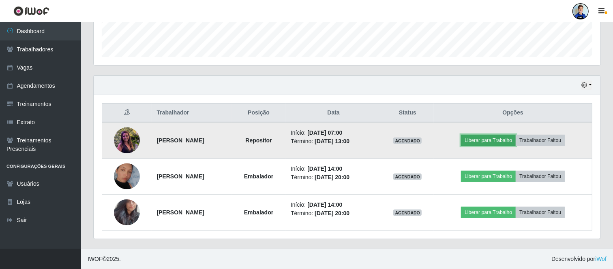
click at [494, 139] on button "Liberar para Trabalho" at bounding box center [488, 140] width 55 height 11
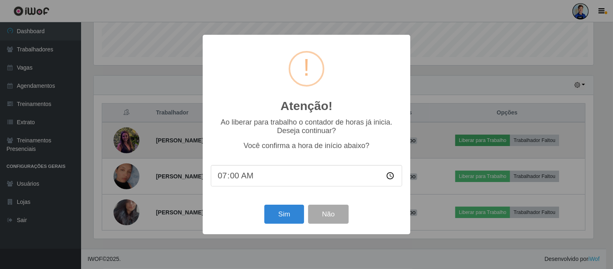
scroll to position [168, 501]
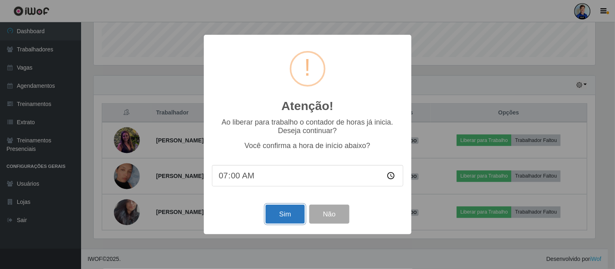
click at [288, 216] on button "Sim" at bounding box center [284, 214] width 39 height 19
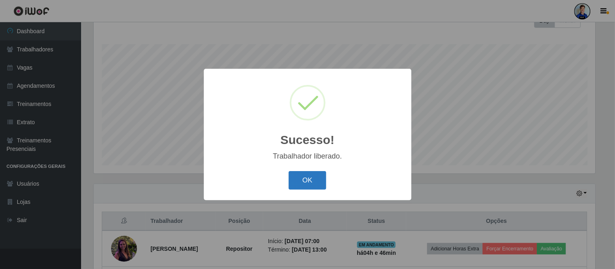
click at [301, 179] on button "OK" at bounding box center [308, 180] width 38 height 19
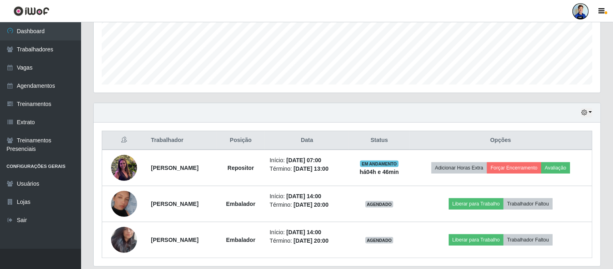
scroll to position [214, 0]
